Goal: Entertainment & Leisure: Consume media (video, audio)

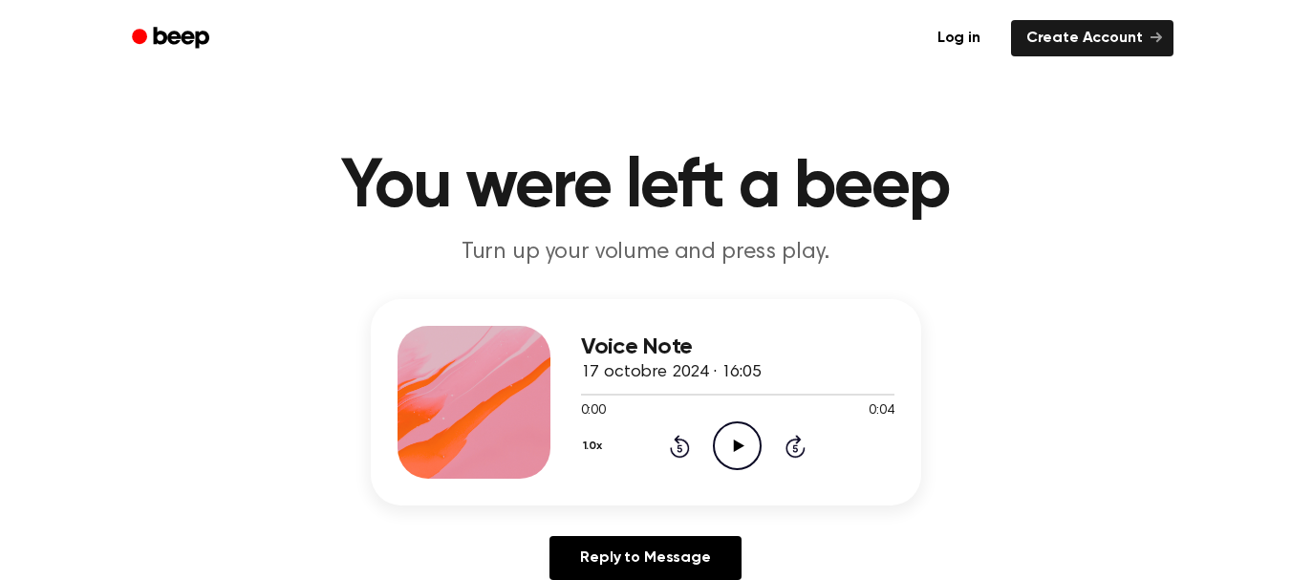
click at [741, 418] on div "0:00 0:04" at bounding box center [737, 411] width 313 height 20
click at [735, 458] on icon "Play Audio" at bounding box center [737, 445] width 49 height 49
click at [735, 430] on icon "Play Audio" at bounding box center [737, 445] width 49 height 49
click at [747, 431] on icon "Play Audio" at bounding box center [737, 445] width 49 height 49
click at [731, 436] on icon "Play Audio" at bounding box center [737, 445] width 49 height 49
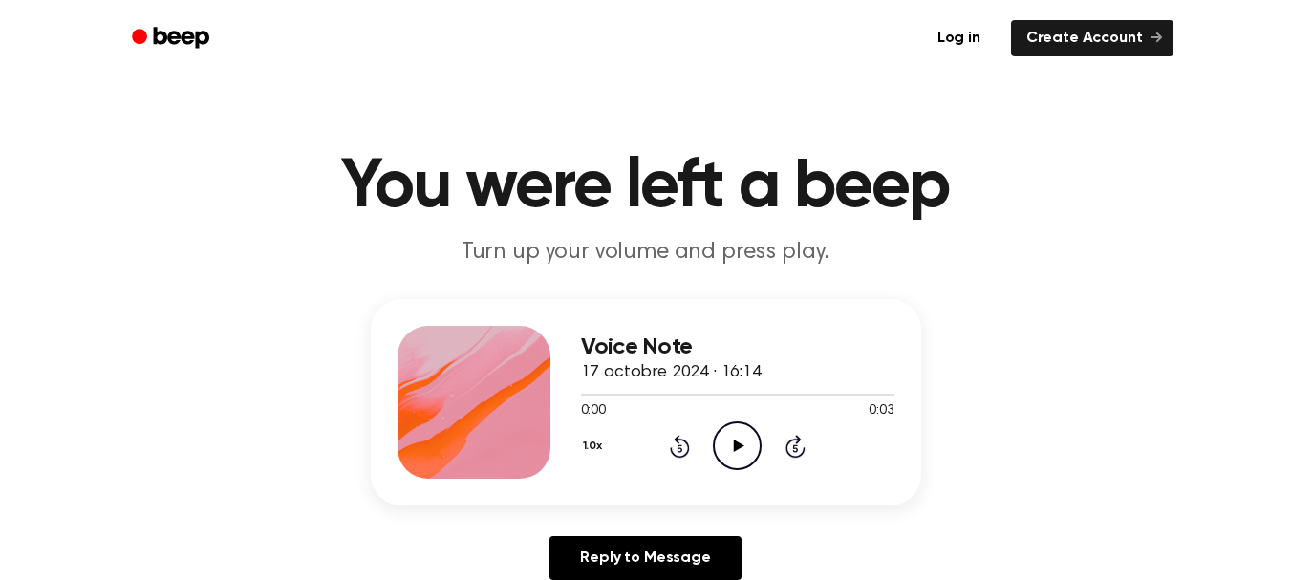
click at [736, 433] on icon "Play Audio" at bounding box center [737, 445] width 49 height 49
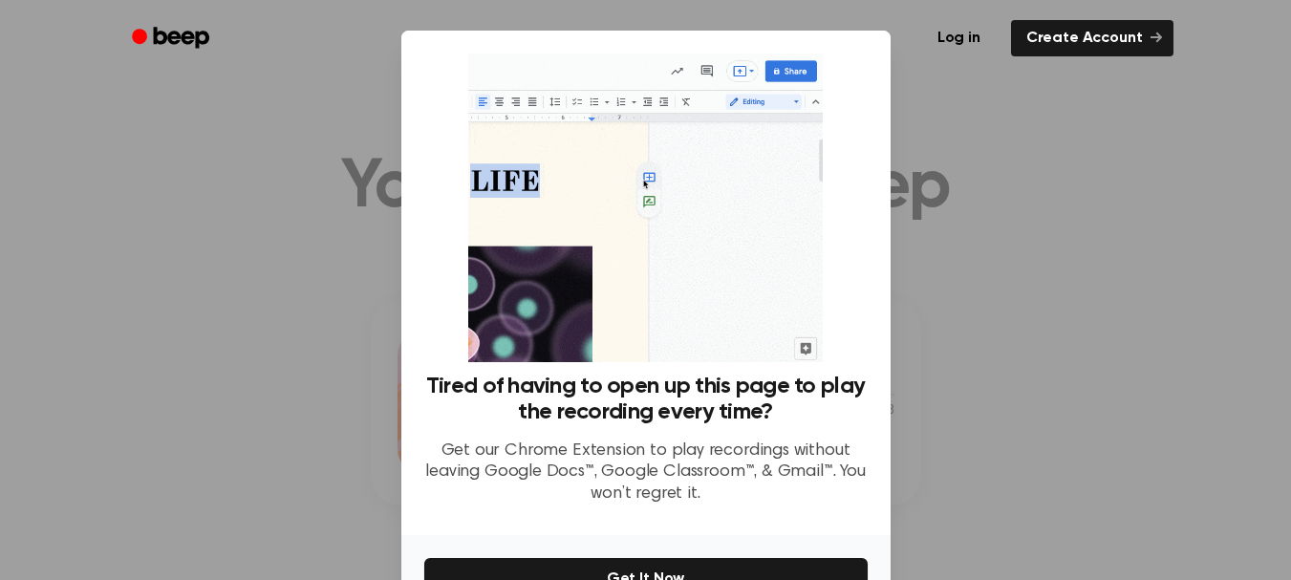
click at [952, 255] on div at bounding box center [645, 290] width 1291 height 580
click at [890, 98] on div at bounding box center [645, 290] width 1291 height 580
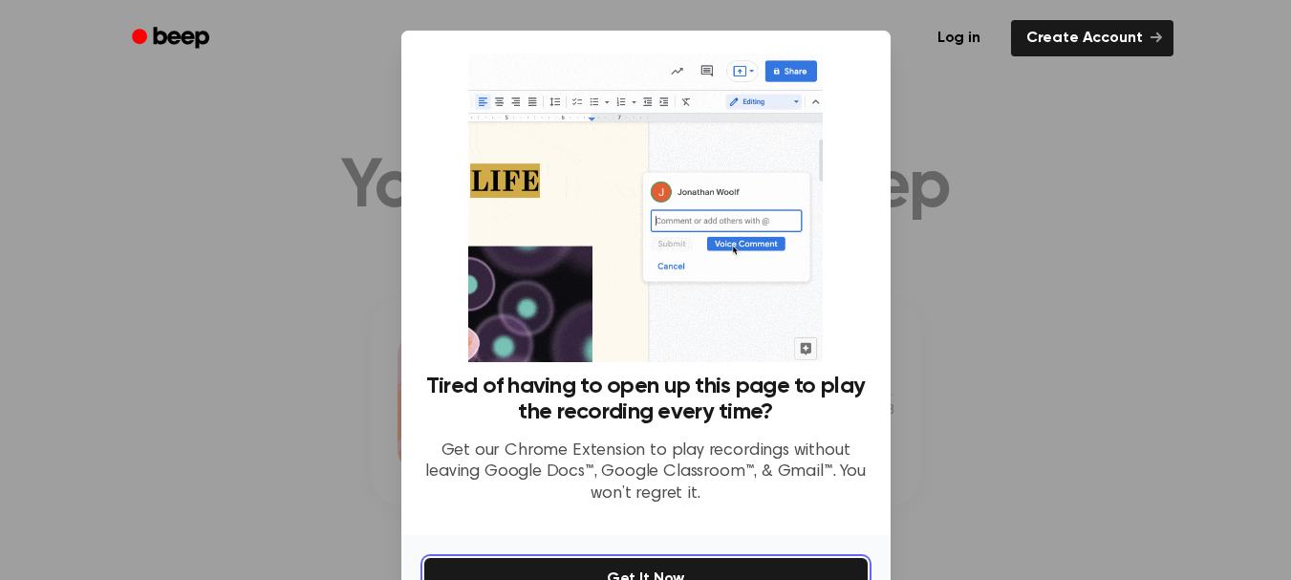
click at [678, 571] on button "Get It Now" at bounding box center [645, 579] width 443 height 42
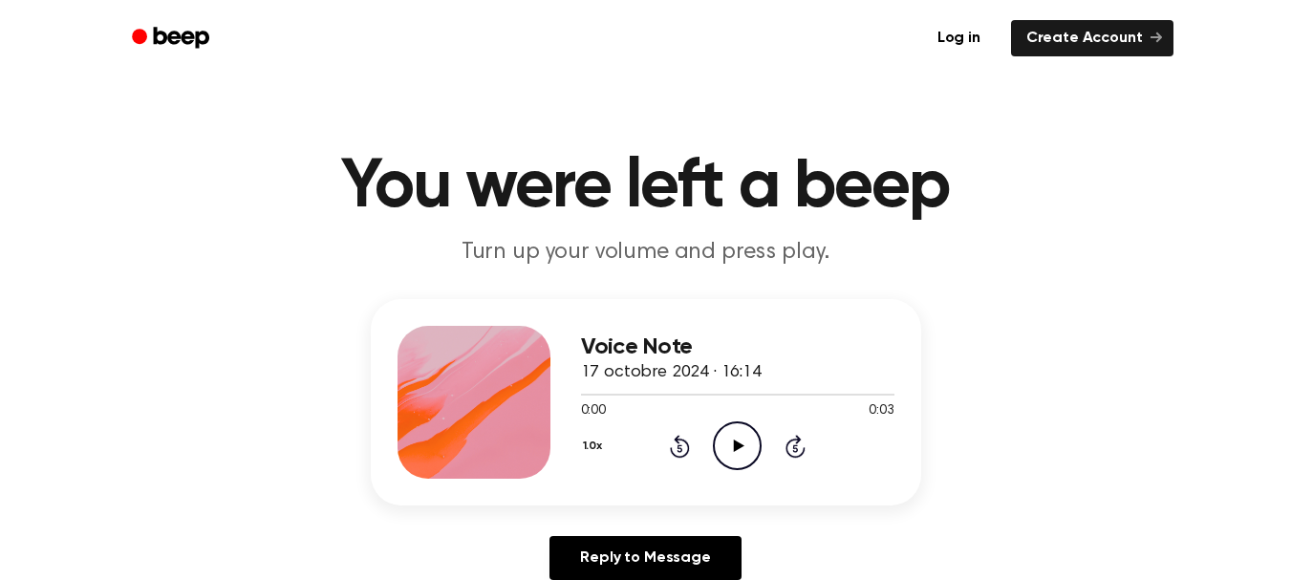
click at [745, 453] on icon "Play Audio" at bounding box center [737, 445] width 49 height 49
click at [733, 437] on icon "Play Audio" at bounding box center [737, 445] width 49 height 49
